Goal: Information Seeking & Learning: Learn about a topic

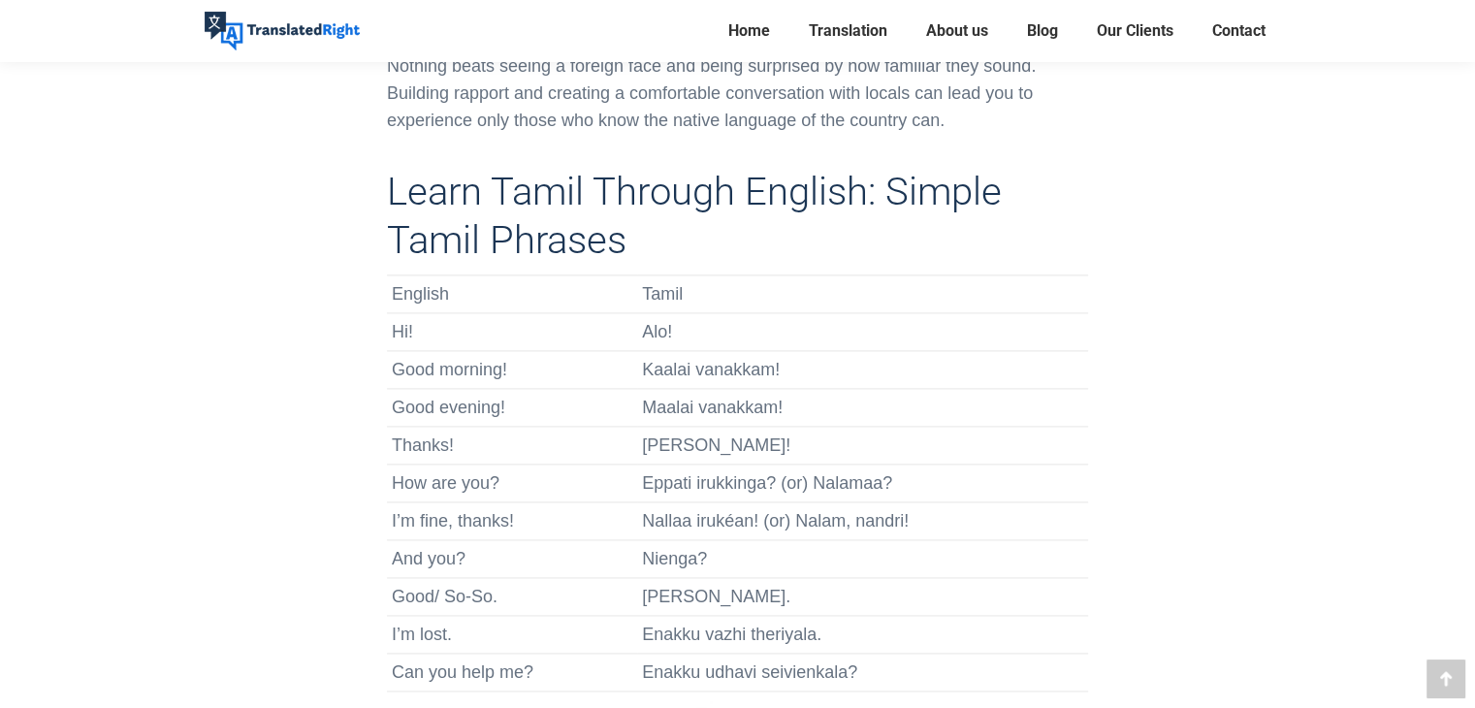
scroll to position [2603, 0]
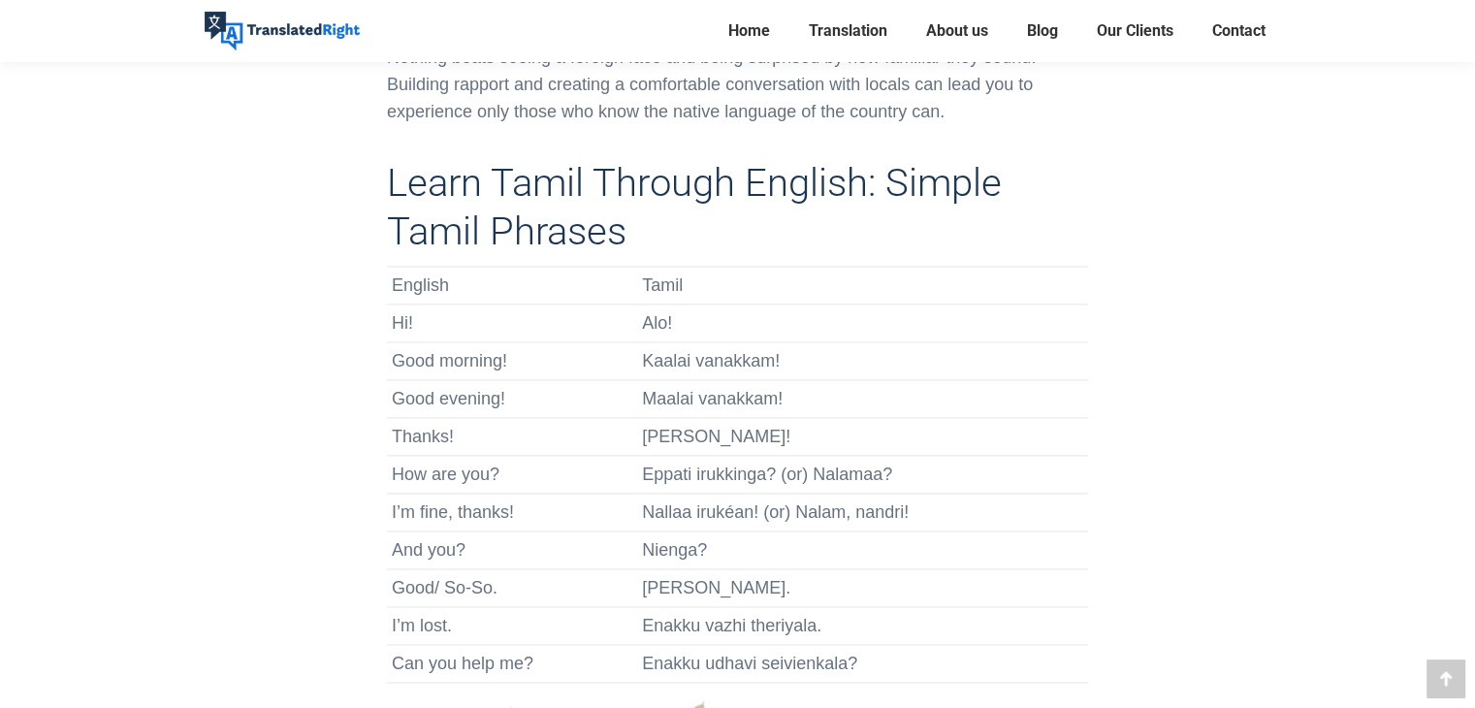
click at [832, 645] on td "Enakku udhavi seivienkala?" at bounding box center [862, 664] width 451 height 38
drag, startPoint x: 832, startPoint y: 633, endPoint x: 889, endPoint y: 630, distance: 57.3
click at [889, 645] on td "Enakku udhavi seivienkala?" at bounding box center [862, 664] width 451 height 38
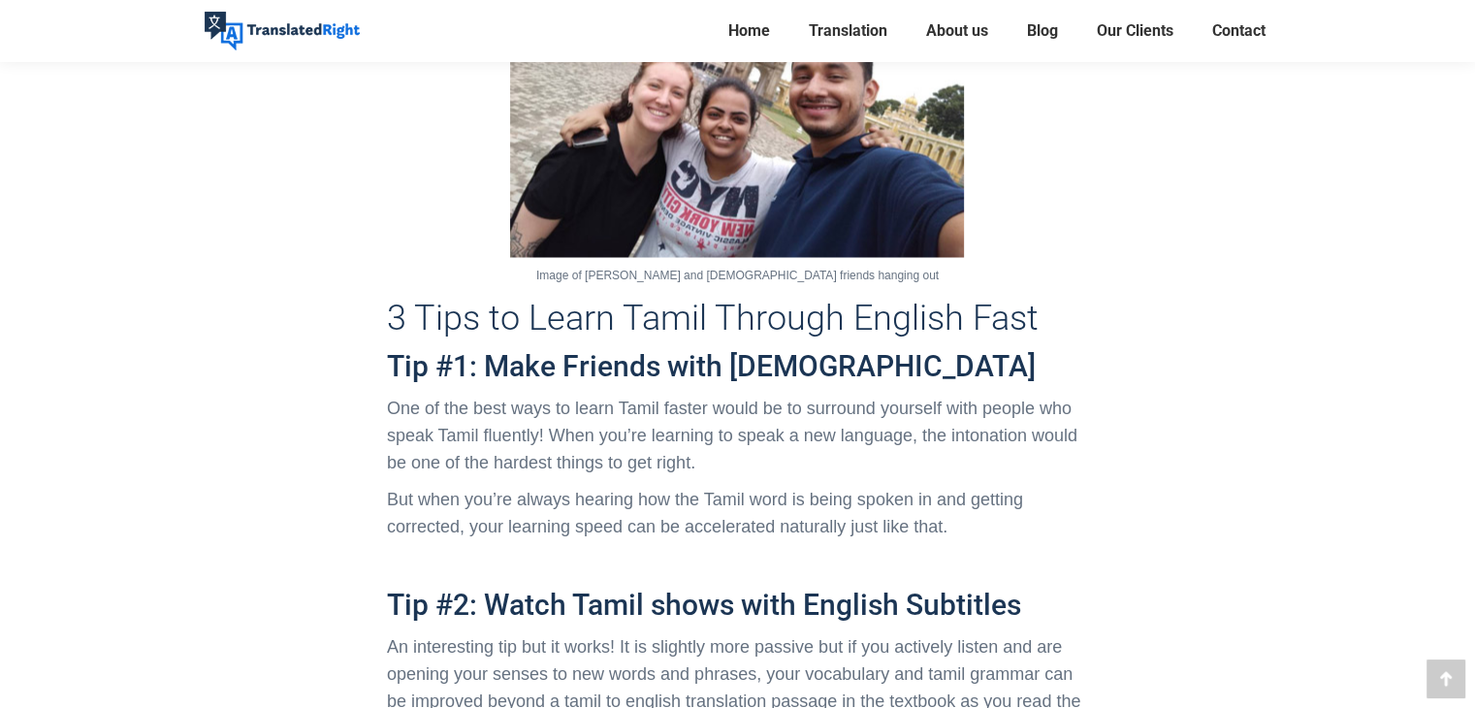
scroll to position [3362, 0]
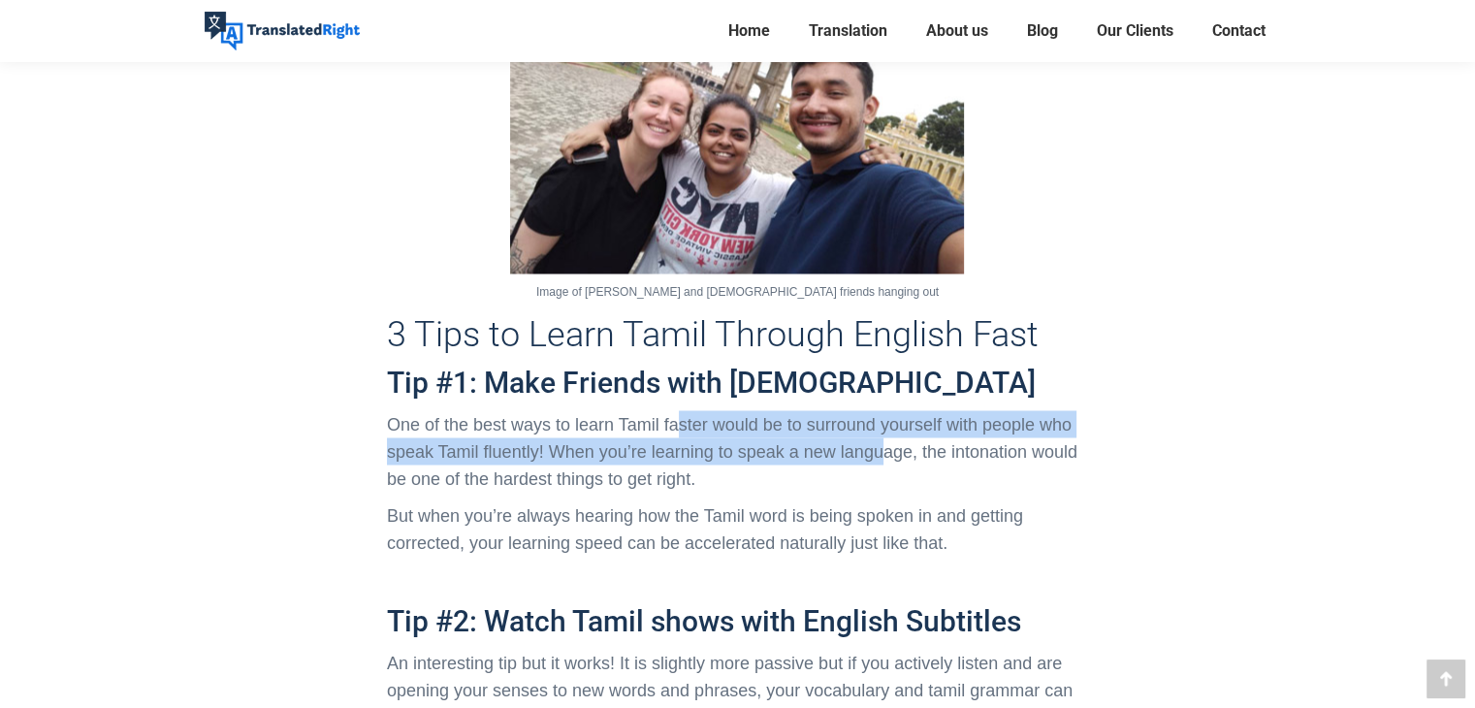
drag, startPoint x: 682, startPoint y: 401, endPoint x: 881, endPoint y: 418, distance: 199.5
click at [881, 418] on p "One of the best ways to learn Tamil faster would be to surround yourself with p…" at bounding box center [737, 450] width 701 height 81
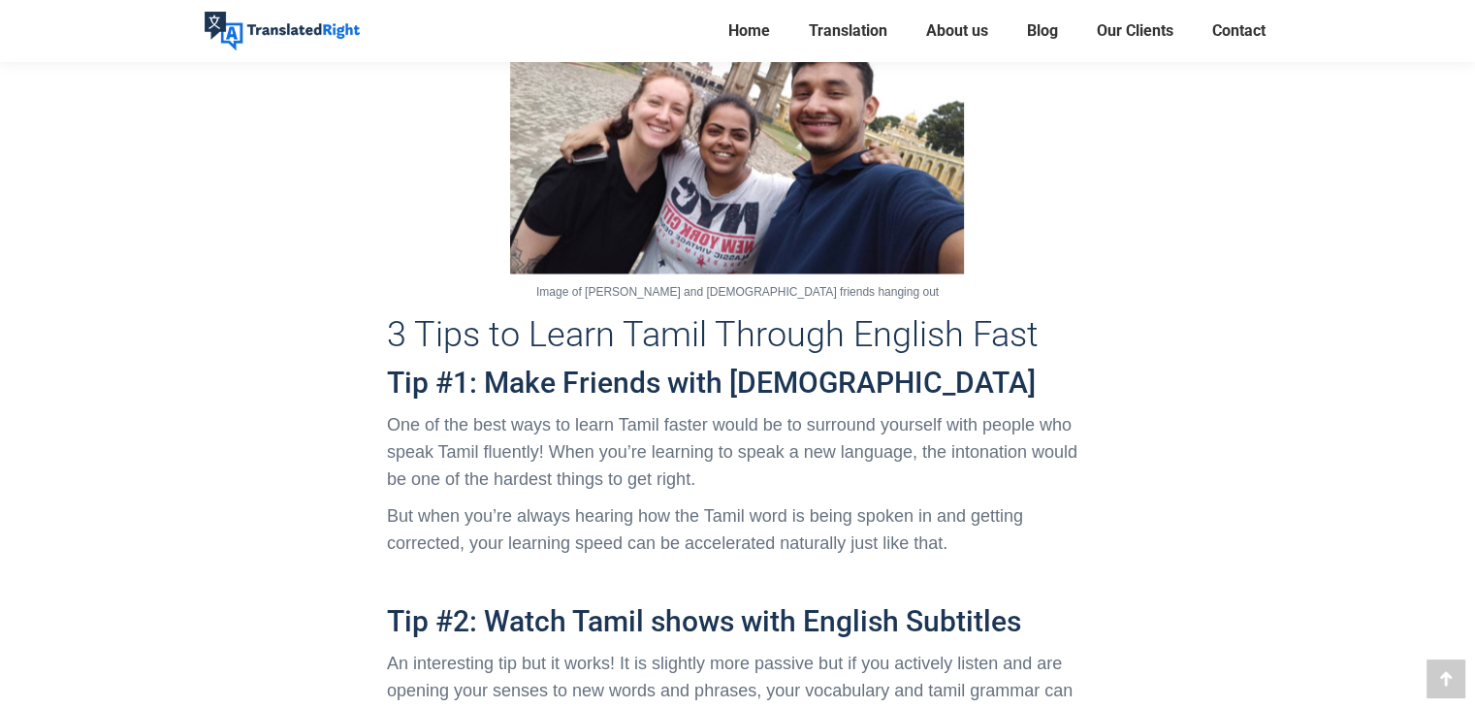
click at [818, 439] on p "One of the best ways to learn Tamil faster would be to surround yourself with p…" at bounding box center [737, 450] width 701 height 81
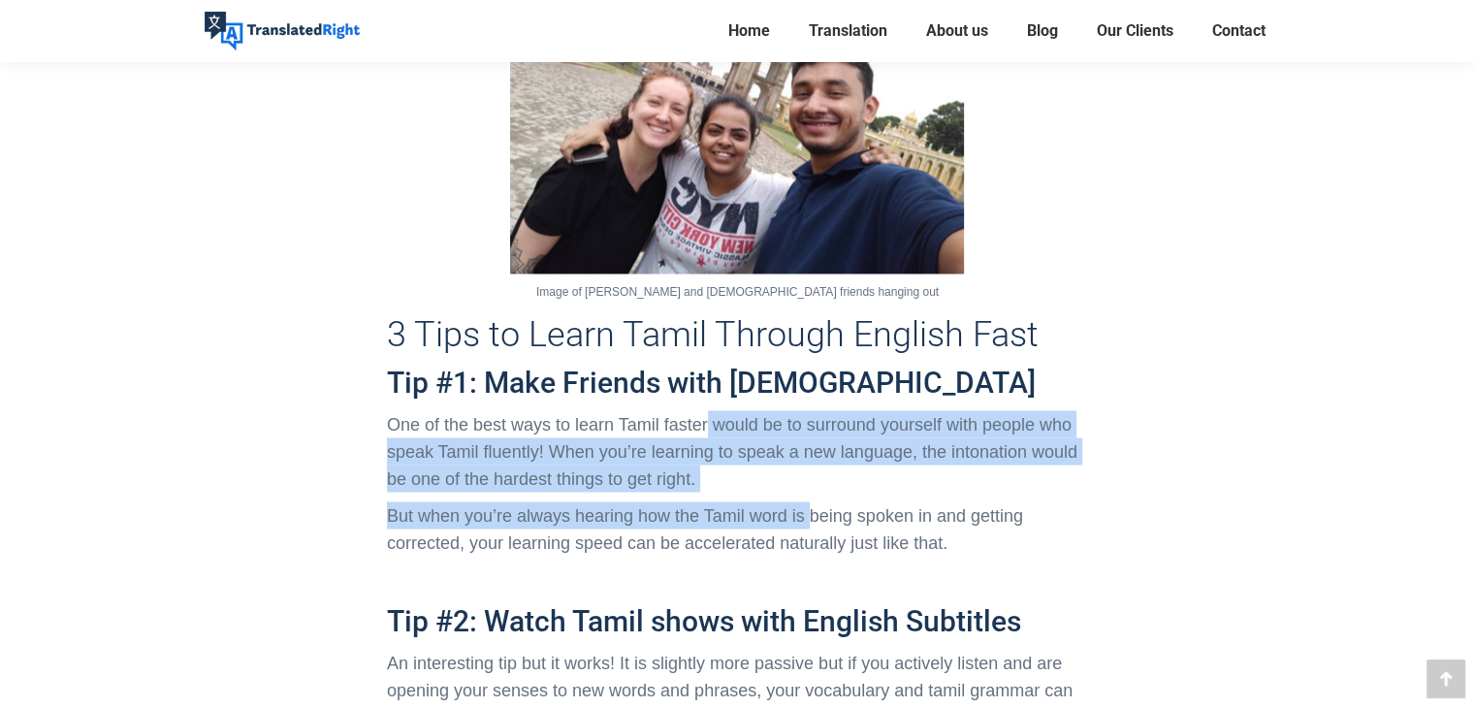
drag, startPoint x: 707, startPoint y: 401, endPoint x: 815, endPoint y: 466, distance: 126.2
click at [815, 466] on div "Learn Tamil Through English: Simple Tamil Phrases English Tamil Hi! Alo! Good m…" at bounding box center [737, 343] width 701 height 1887
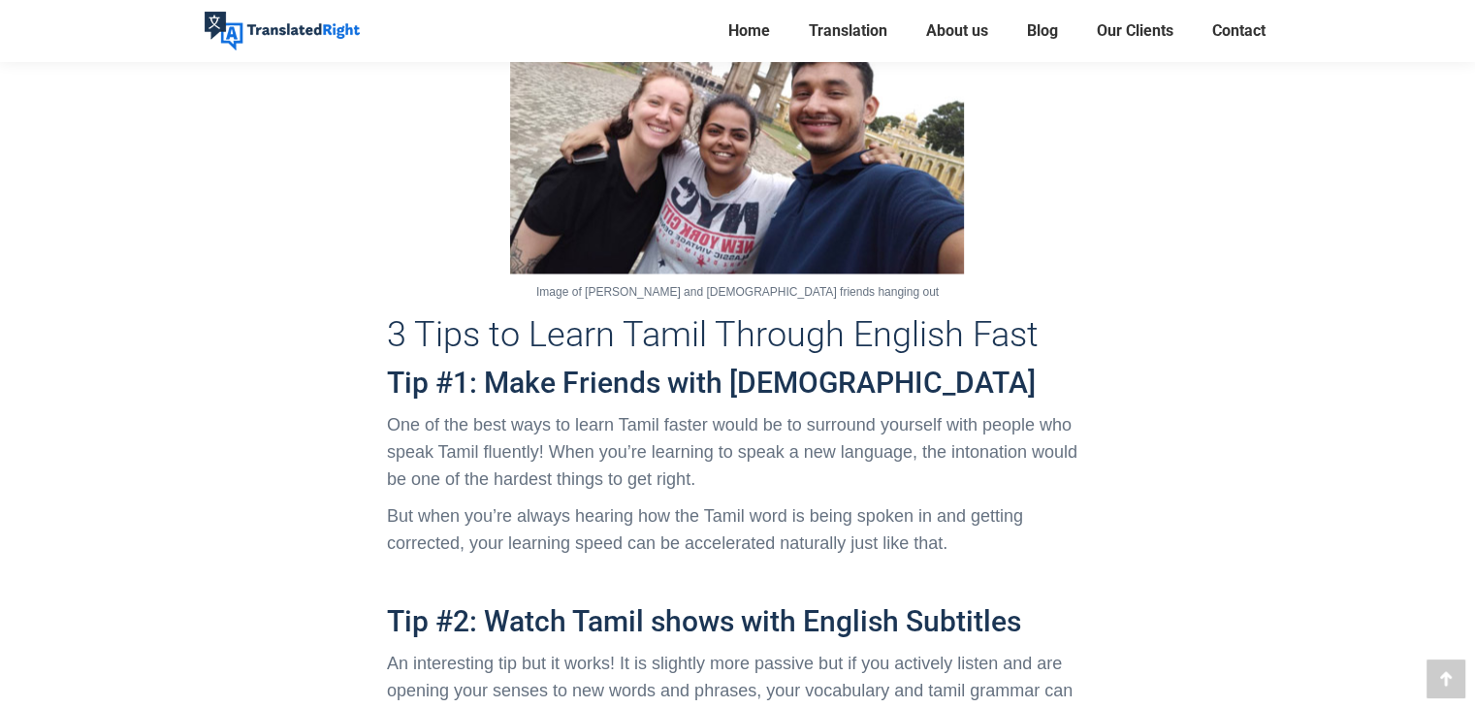
click at [563, 501] on p "But when you’re always hearing how the Tamil word is being spoken in and gettin…" at bounding box center [737, 528] width 701 height 54
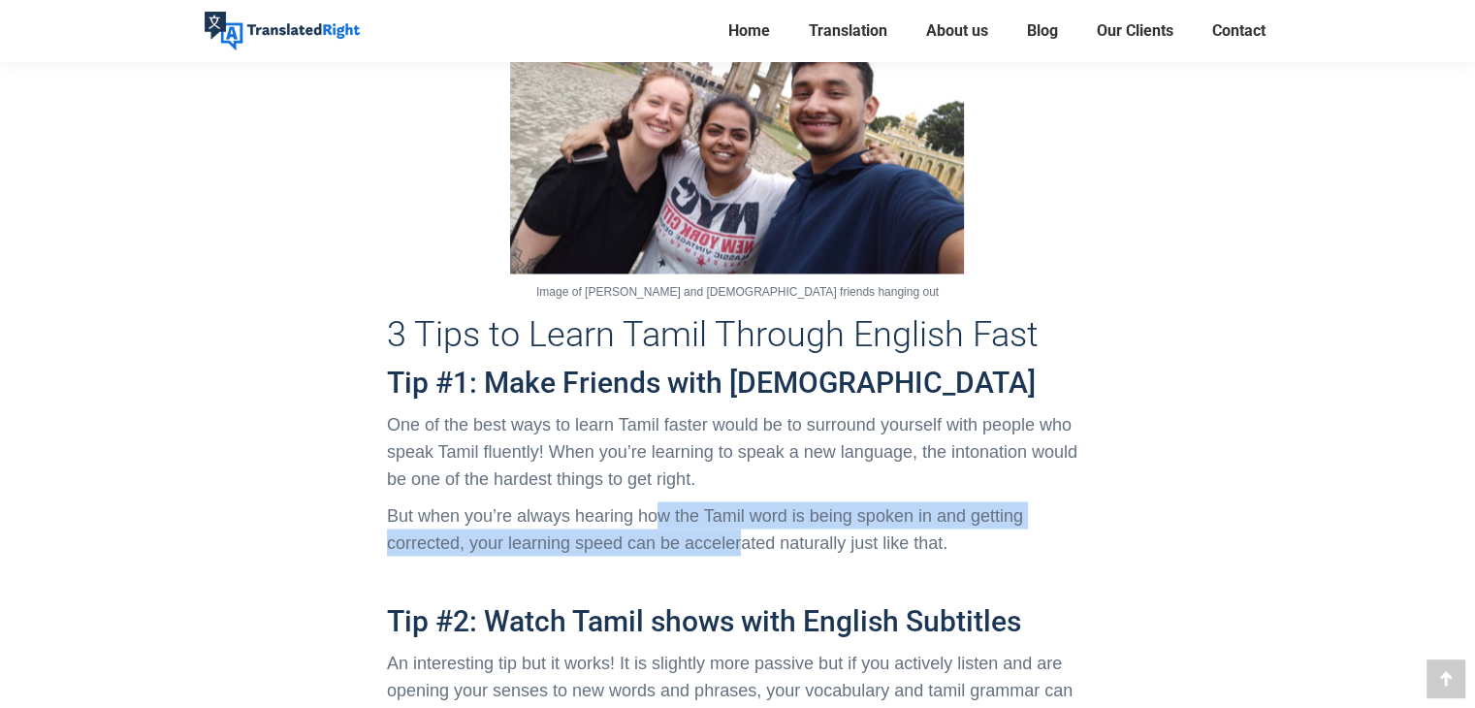
drag, startPoint x: 657, startPoint y: 494, endPoint x: 738, endPoint y: 503, distance: 82.0
click at [738, 503] on p "But when you’re always hearing how the Tamil word is being spoken in and gettin…" at bounding box center [737, 528] width 701 height 54
click at [652, 513] on p "But when you’re always hearing how the Tamil word is being spoken in and gettin…" at bounding box center [737, 528] width 701 height 54
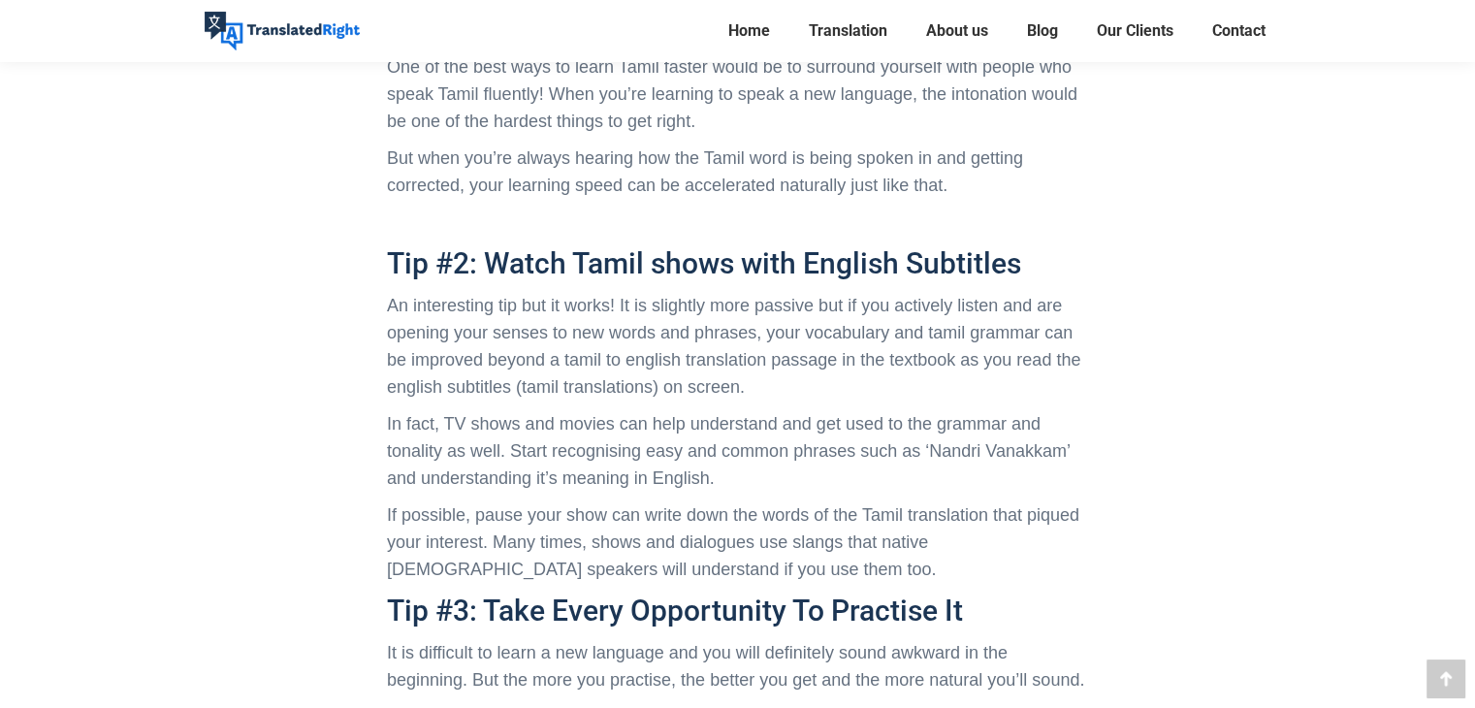
scroll to position [3736, 0]
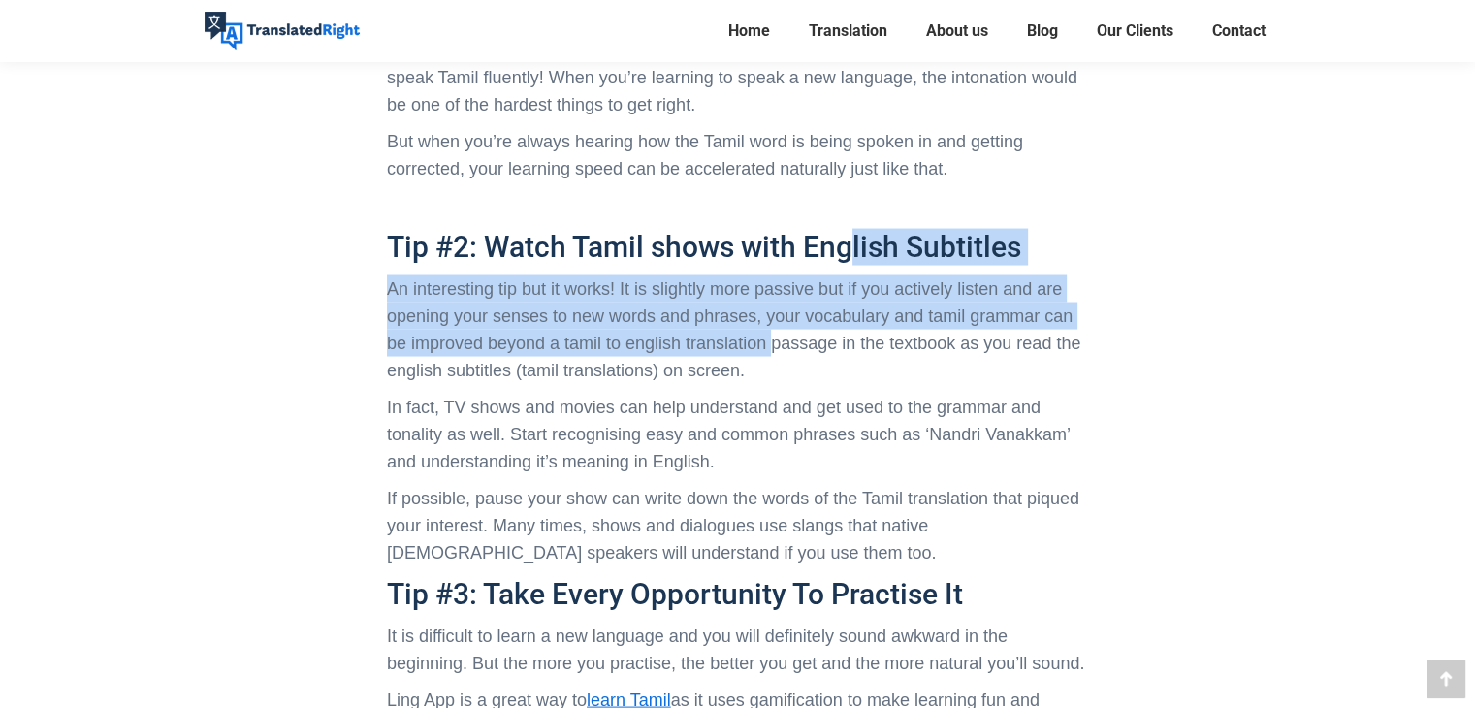
drag, startPoint x: 857, startPoint y: 234, endPoint x: 769, endPoint y: 314, distance: 119.4
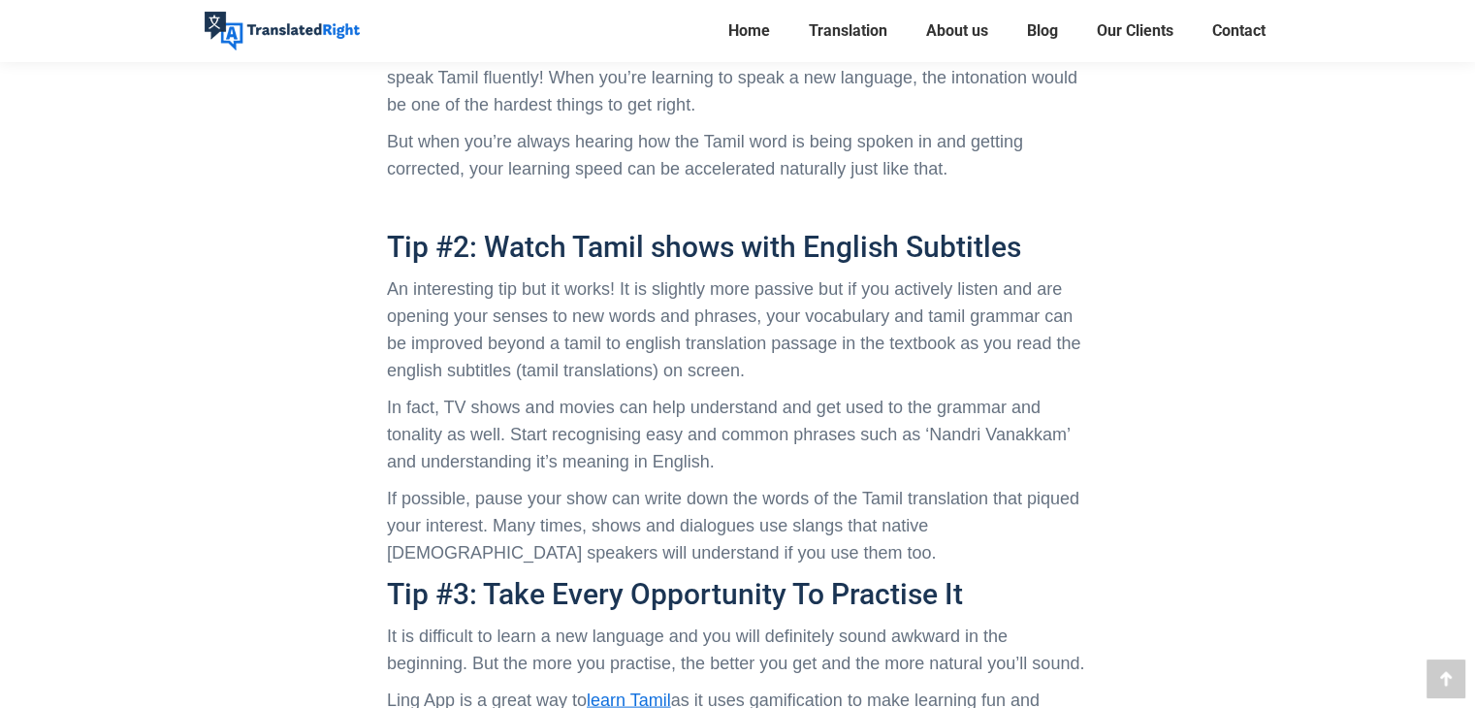
click at [494, 394] on p "In fact, TV shows and movies can help understand and get used to the grammar an…" at bounding box center [737, 434] width 701 height 81
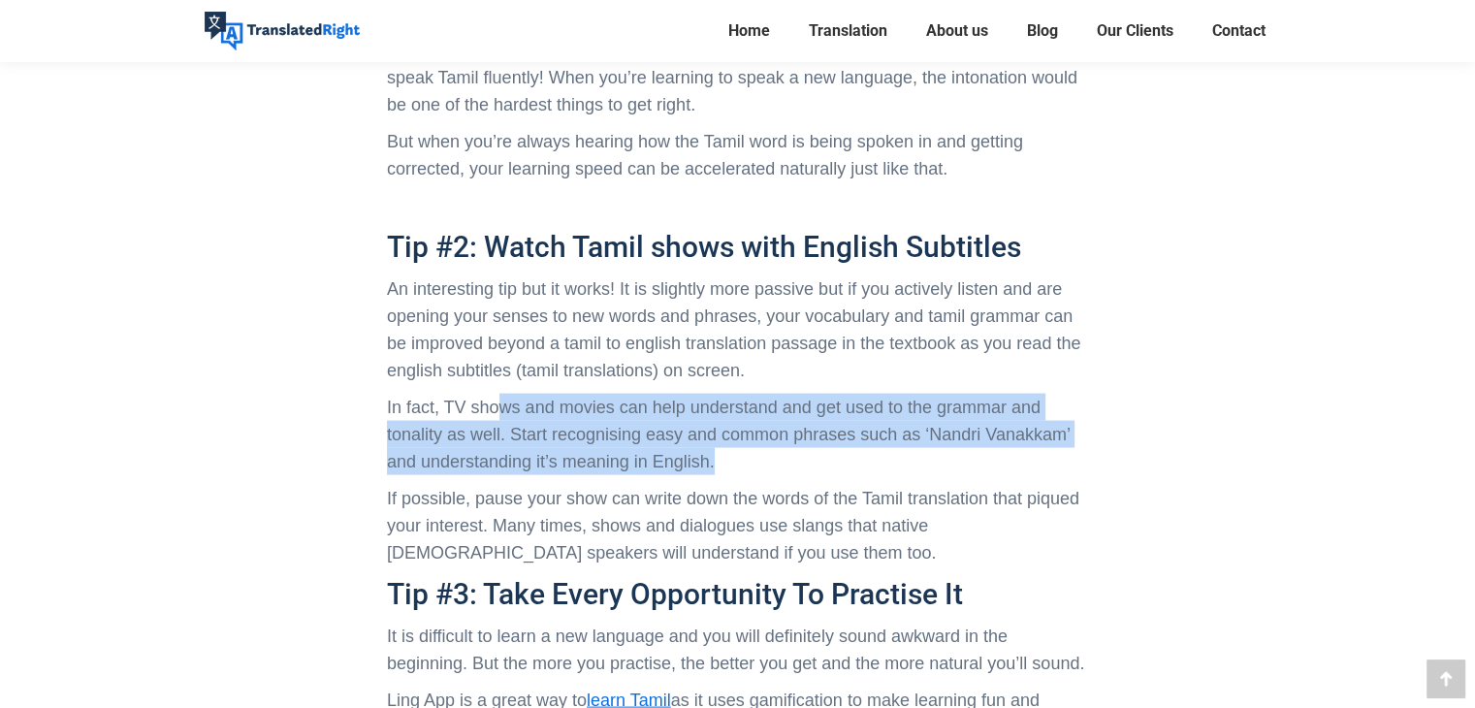
drag, startPoint x: 494, startPoint y: 377, endPoint x: 729, endPoint y: 428, distance: 241.0
click at [729, 428] on p "In fact, TV shows and movies can help understand and get used to the grammar an…" at bounding box center [737, 434] width 701 height 81
click at [723, 418] on p "In fact, TV shows and movies can help understand and get used to the grammar an…" at bounding box center [737, 434] width 701 height 81
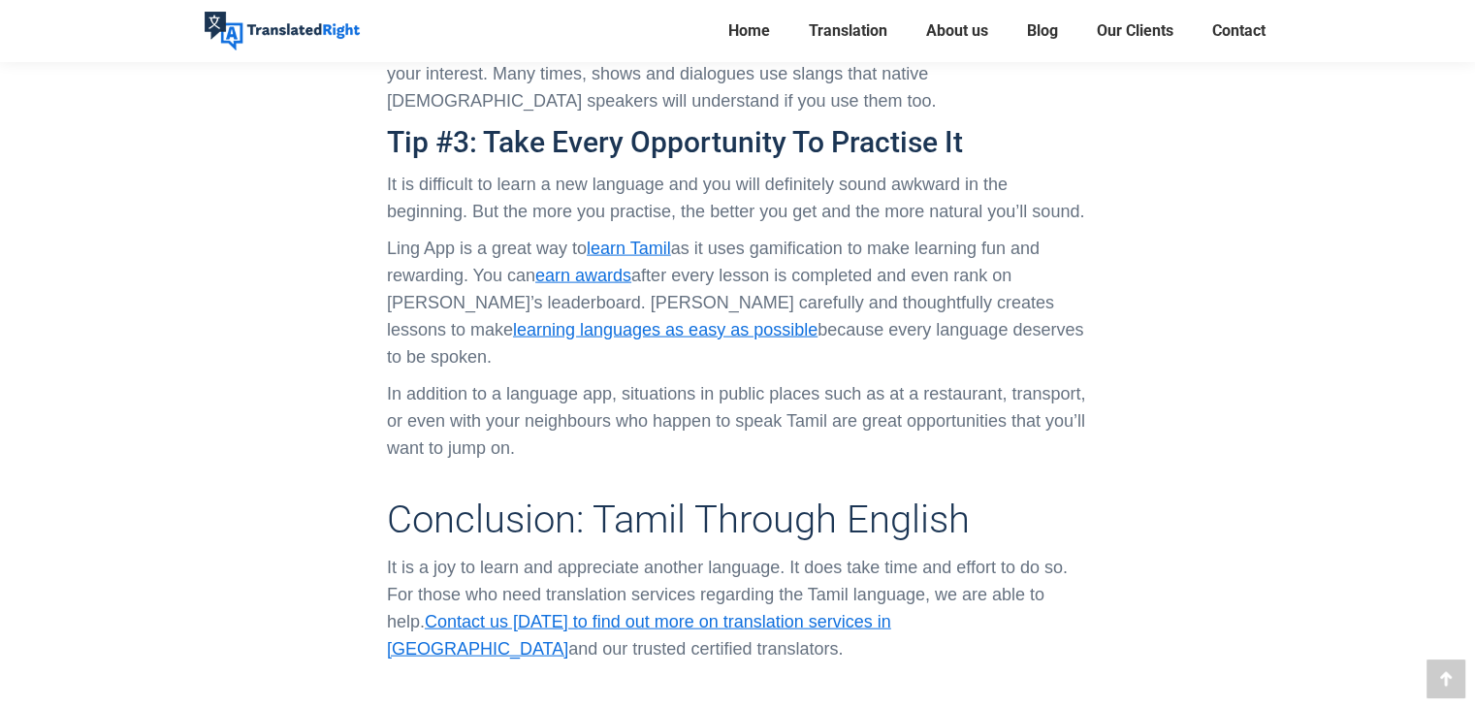
scroll to position [4154, 0]
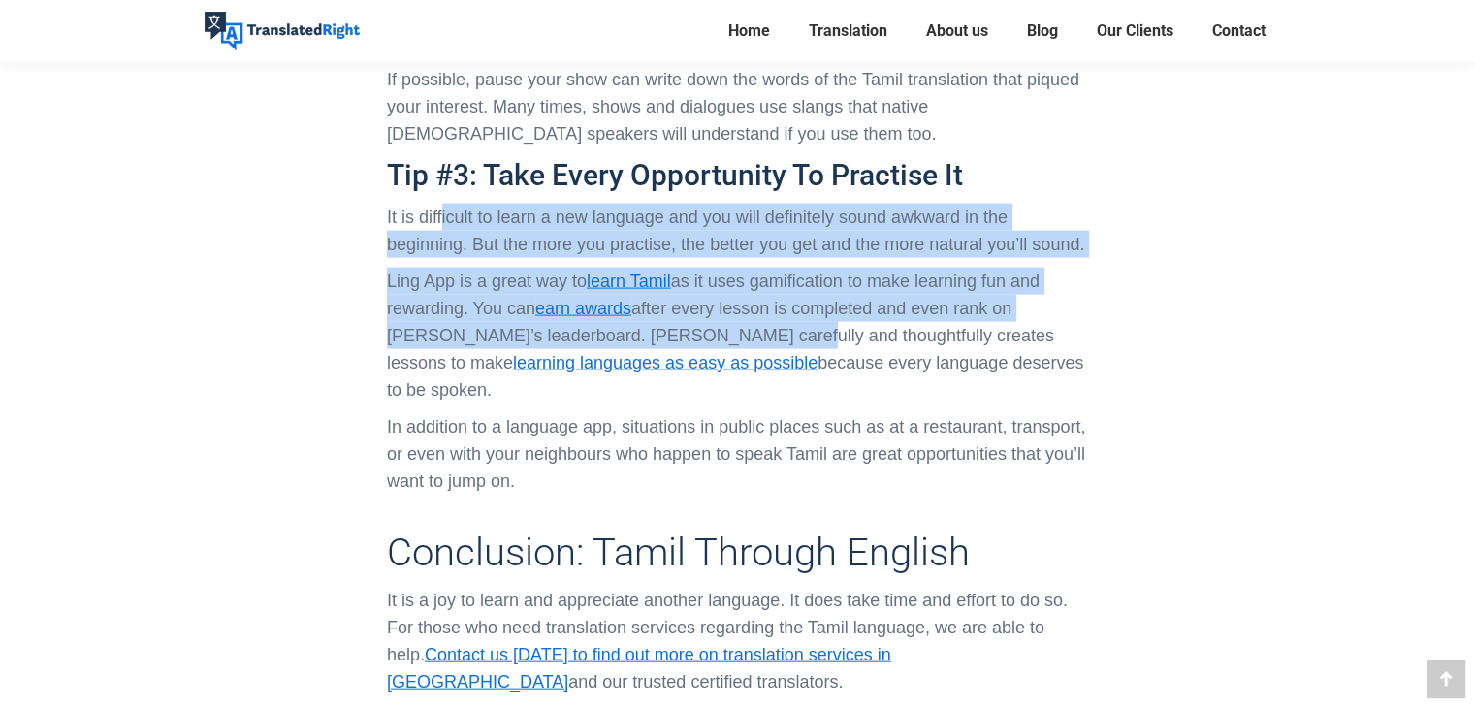
drag, startPoint x: 441, startPoint y: 168, endPoint x: 697, endPoint y: 324, distance: 299.9
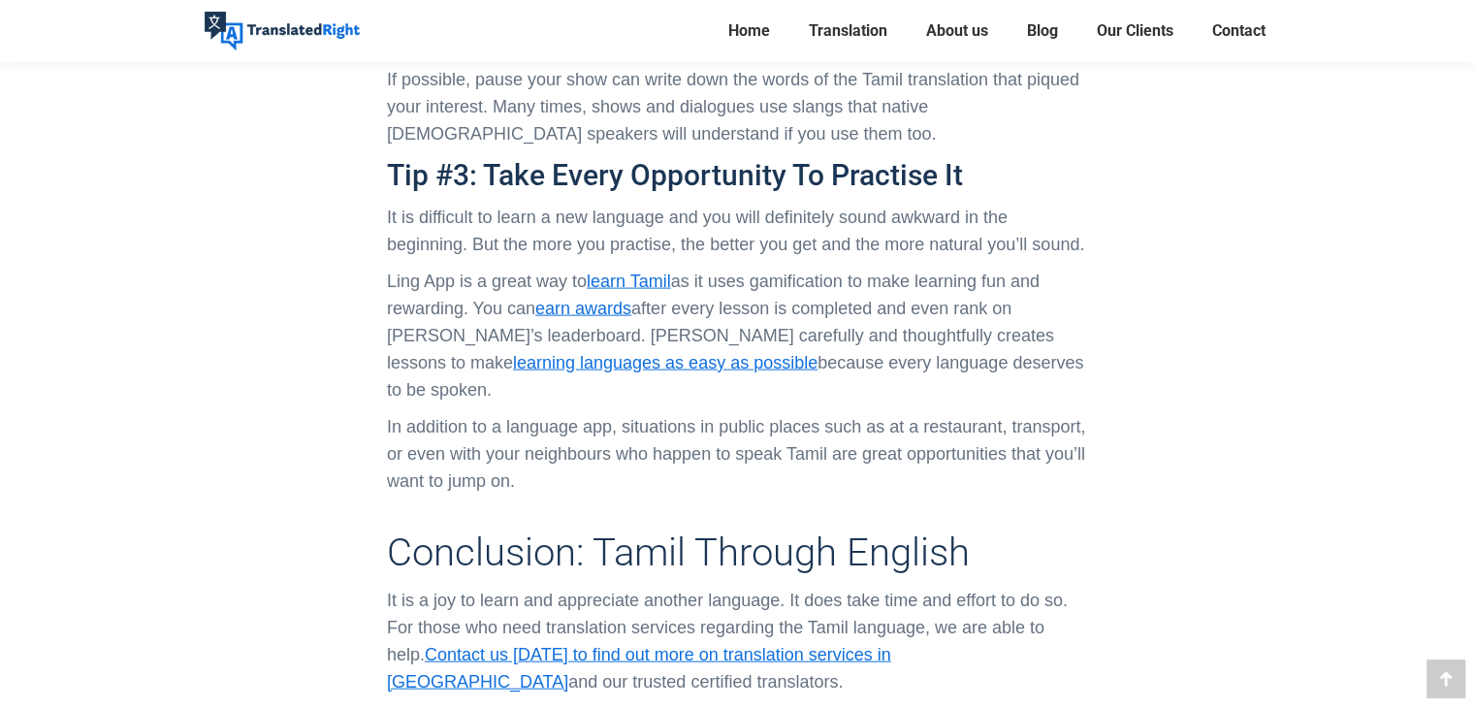
click at [798, 413] on p "In addition to a language app, situations in public places such as at a restaur…" at bounding box center [737, 453] width 701 height 81
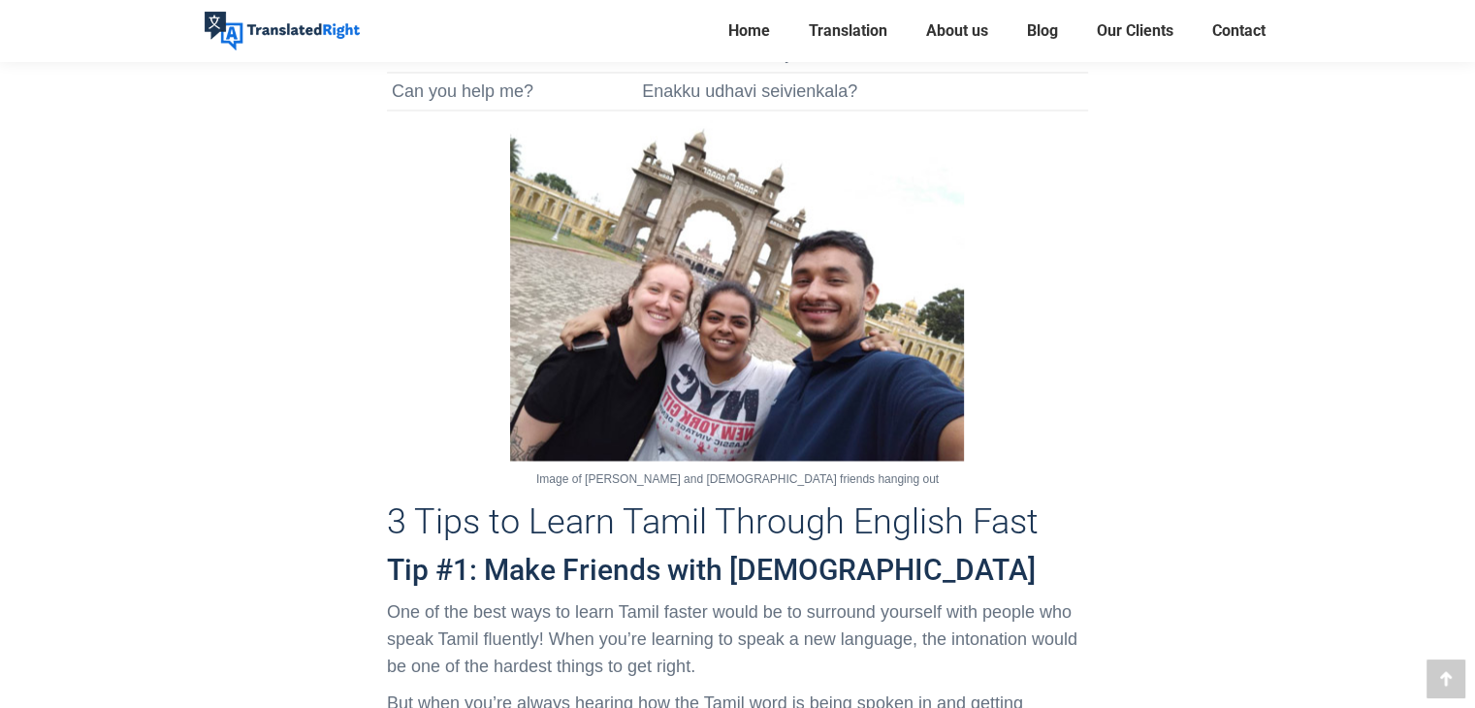
scroll to position [1075, 0]
